Goal: Information Seeking & Learning: Find specific fact

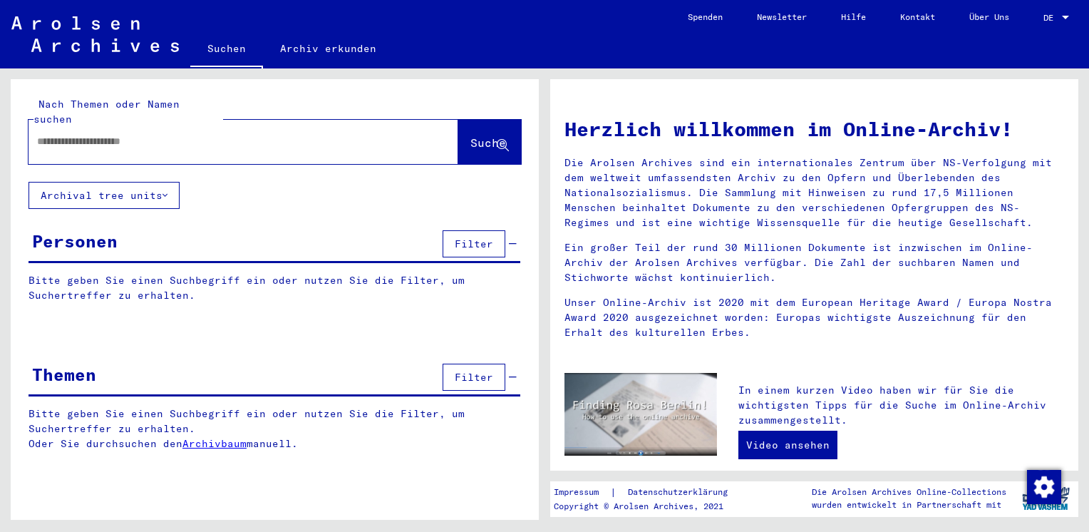
click at [61, 134] on input "text" at bounding box center [226, 141] width 378 height 15
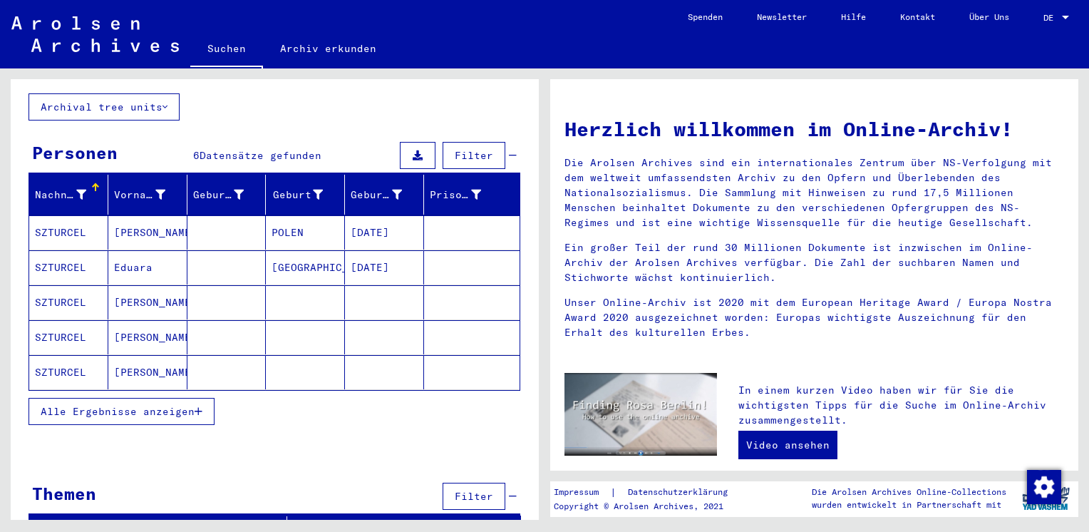
scroll to position [91, 0]
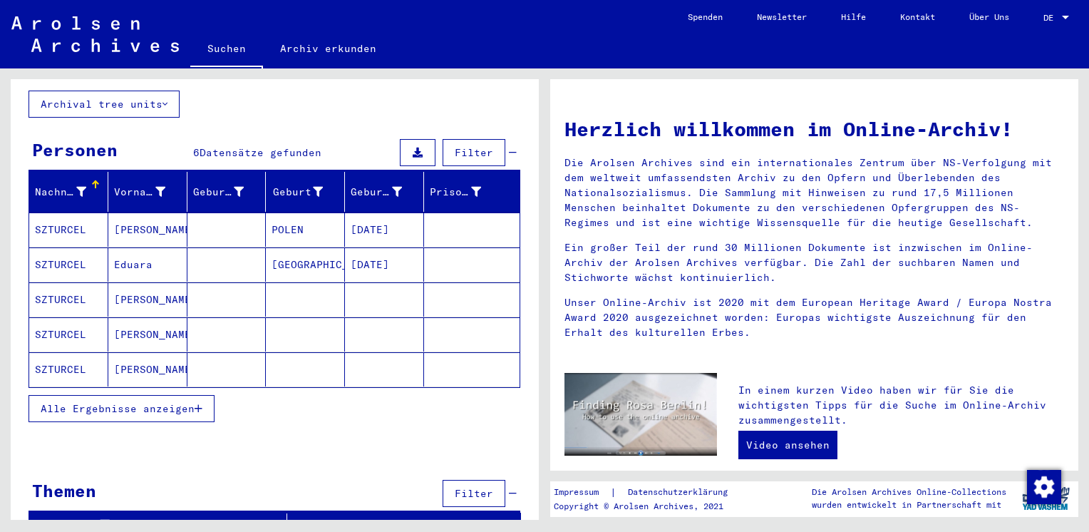
click at [42, 247] on mat-cell "SZTURCEL" at bounding box center [68, 264] width 79 height 34
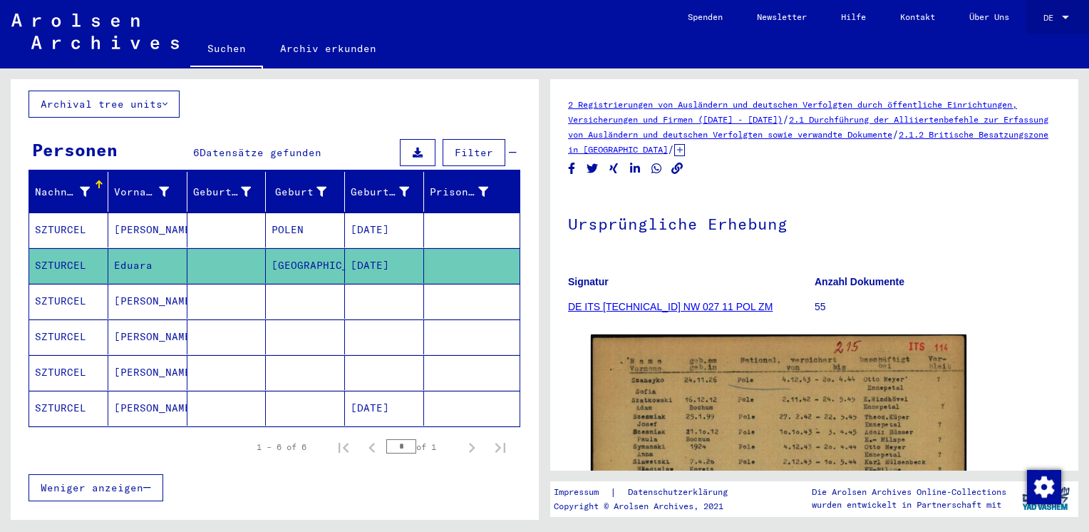
click at [1066, 13] on div at bounding box center [1065, 18] width 13 height 10
click at [1040, 21] on span "English" at bounding box center [1029, 25] width 35 height 11
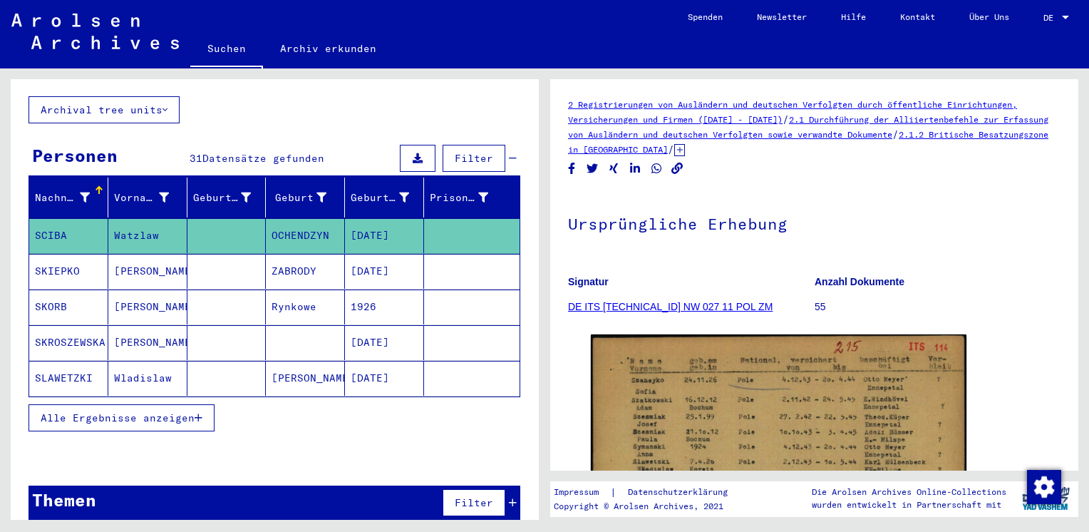
scroll to position [83, 0]
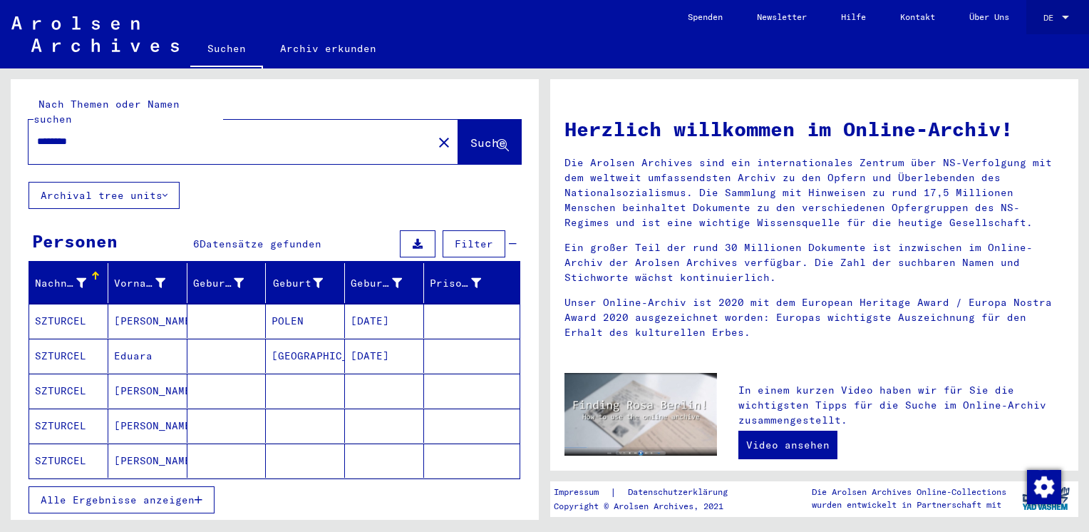
click at [1064, 16] on div at bounding box center [1065, 18] width 7 height 4
click at [1027, 26] on span "English" at bounding box center [1029, 25] width 35 height 11
click at [1065, 16] on div at bounding box center [1065, 18] width 7 height 4
click at [1020, 22] on span "English" at bounding box center [1029, 25] width 35 height 11
click at [1069, 16] on div at bounding box center [1065, 18] width 13 height 10
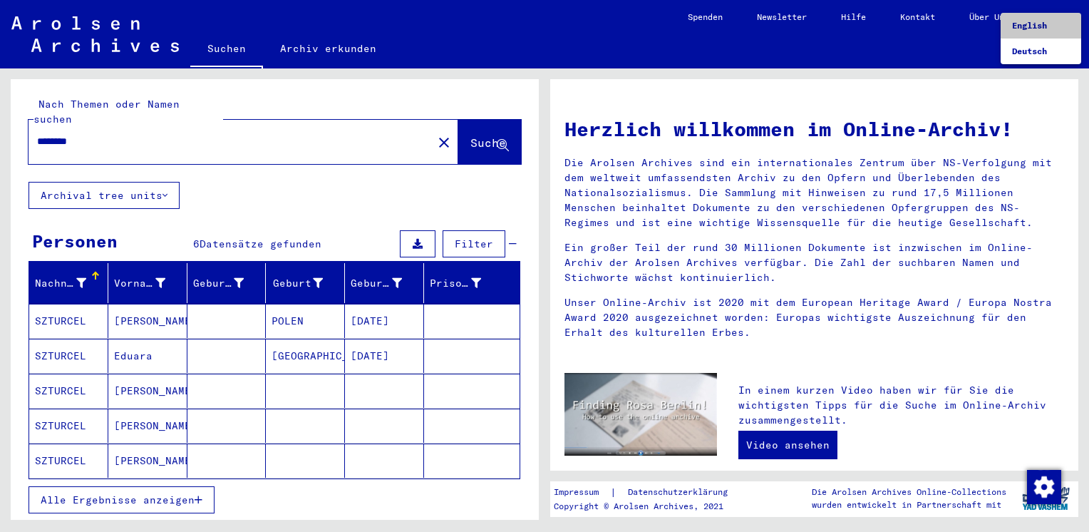
click at [1040, 21] on span "English" at bounding box center [1029, 25] width 35 height 11
drag, startPoint x: 106, startPoint y: 128, endPoint x: -3, endPoint y: 123, distance: 109.1
click at [0, 123] on html "Suchen Archiv erkunden Spenden Newsletter Hilfe Kontakt Über Uns Suchen Archiv …" at bounding box center [544, 266] width 1089 height 532
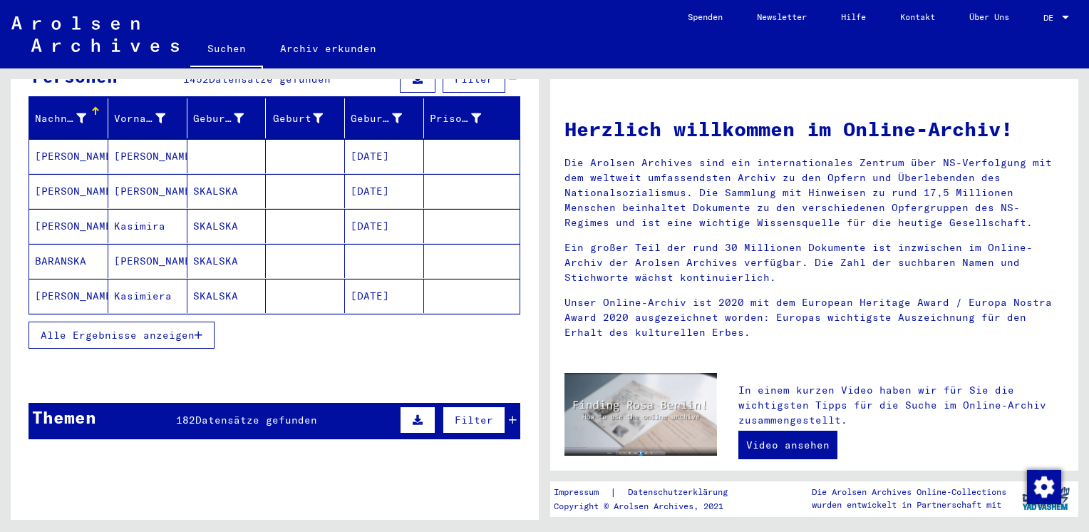
scroll to position [128, 0]
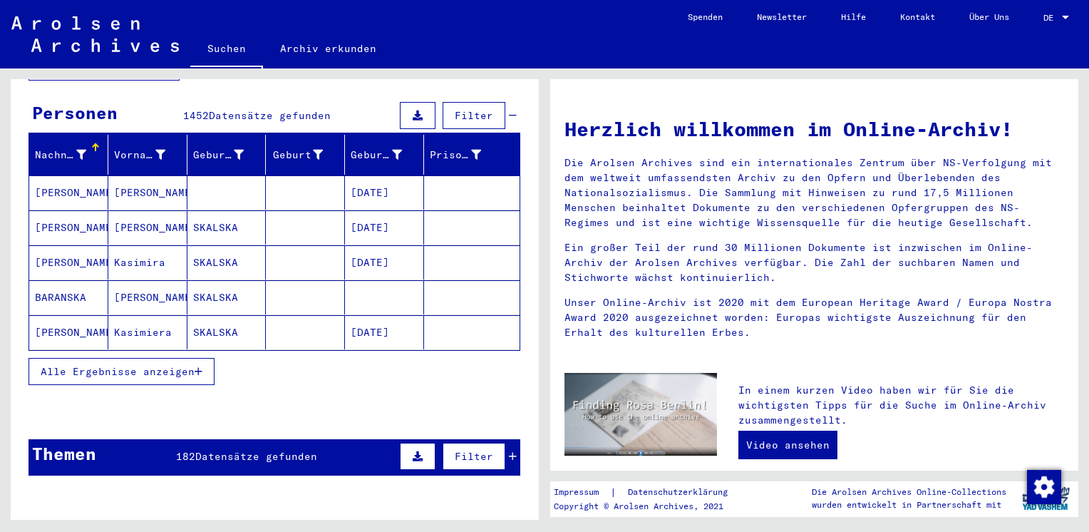
click at [200, 366] on icon "button" at bounding box center [199, 371] width 8 height 10
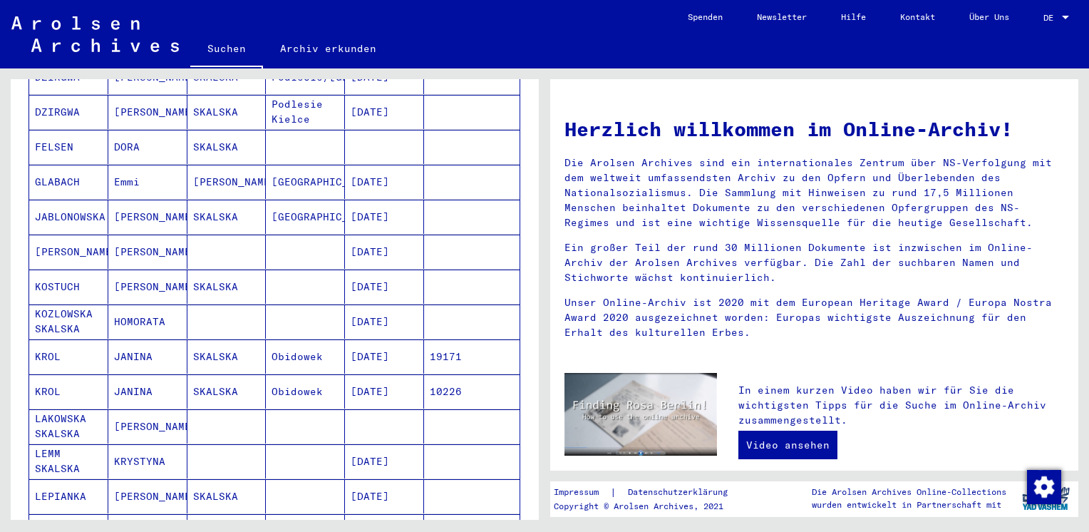
scroll to position [918, 0]
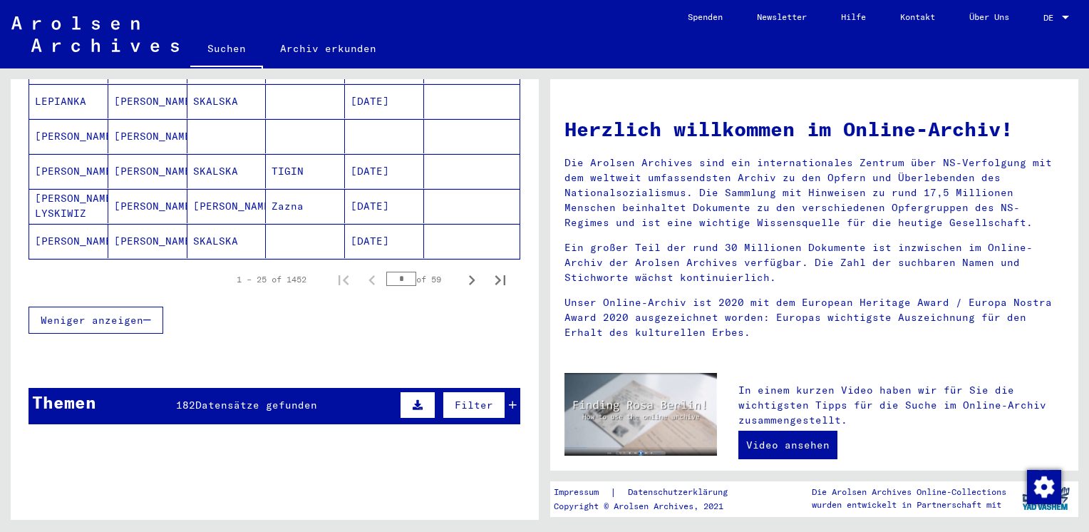
type input "********"
